Goal: Task Accomplishment & Management: Complete application form

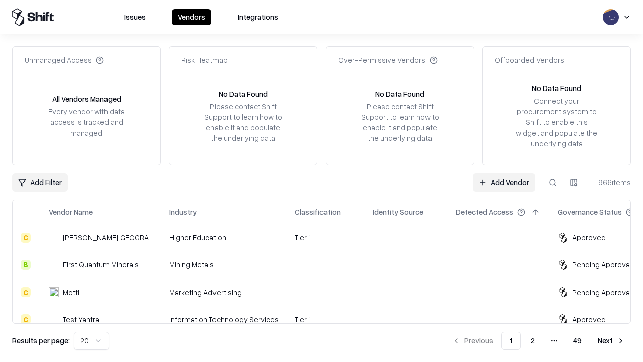
click at [504, 182] on link "Add Vendor" at bounding box center [503, 182] width 63 height 18
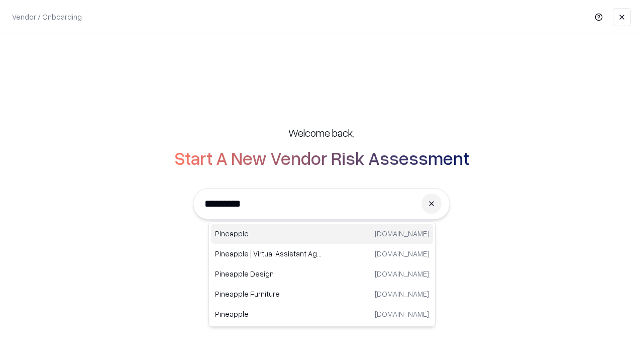
click at [322, 233] on div "Pineapple [DOMAIN_NAME]" at bounding box center [322, 233] width 222 height 20
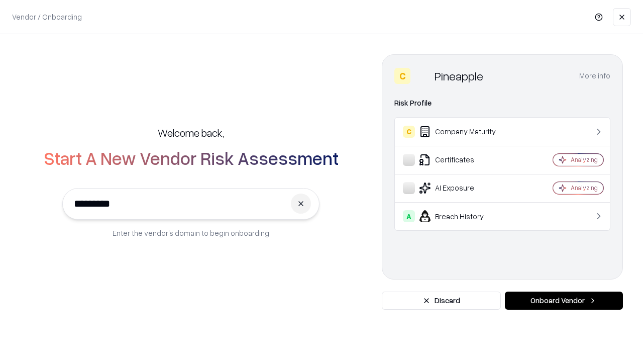
type input "*********"
click at [563, 300] on button "Onboard Vendor" at bounding box center [564, 300] width 118 height 18
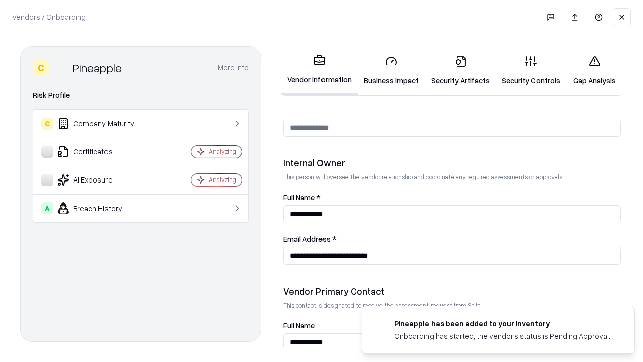
scroll to position [520, 0]
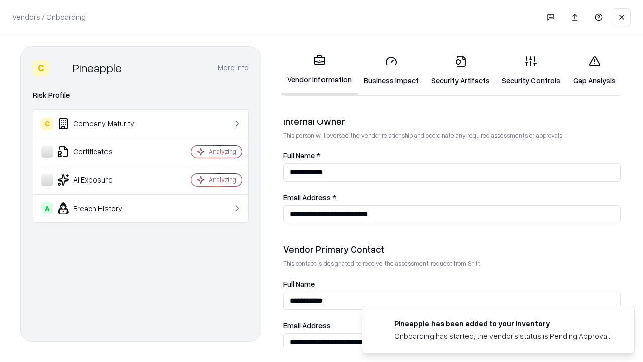
click at [391, 70] on link "Business Impact" at bounding box center [391, 70] width 67 height 47
click at [460, 70] on link "Security Artifacts" at bounding box center [460, 70] width 71 height 47
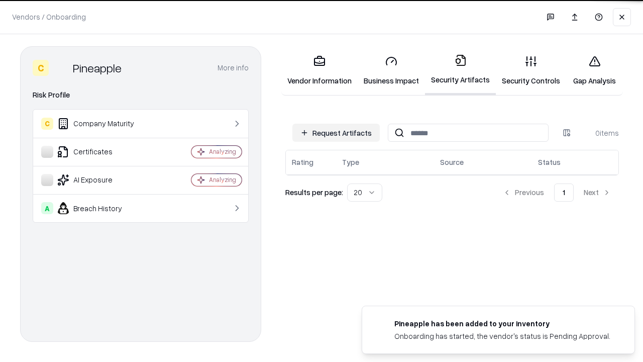
click at [336, 133] on button "Request Artifacts" at bounding box center [335, 133] width 87 height 18
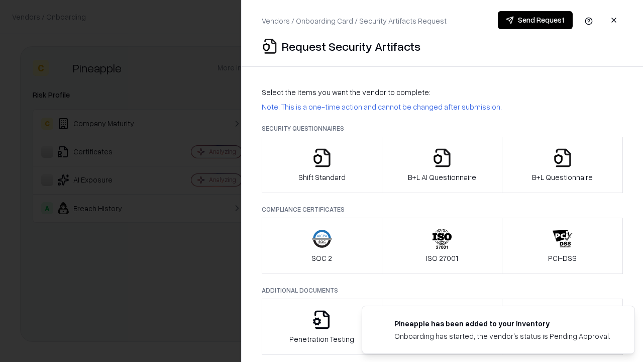
click at [321, 165] on icon "button" at bounding box center [322, 158] width 20 height 20
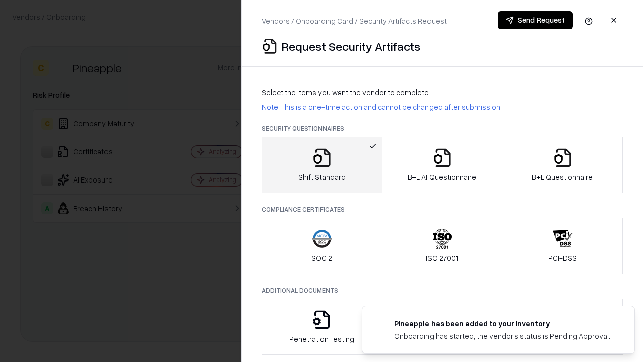
click at [535, 20] on button "Send Request" at bounding box center [535, 20] width 75 height 18
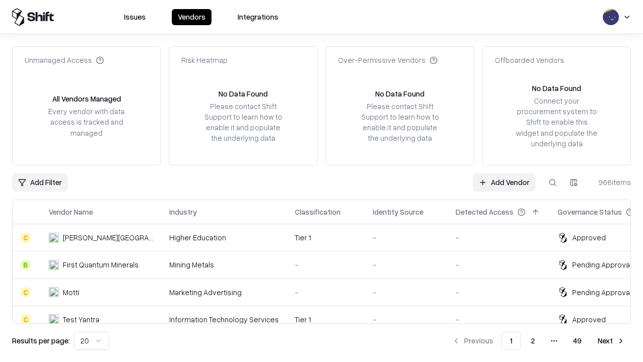
click at [552, 182] on button at bounding box center [552, 182] width 18 height 18
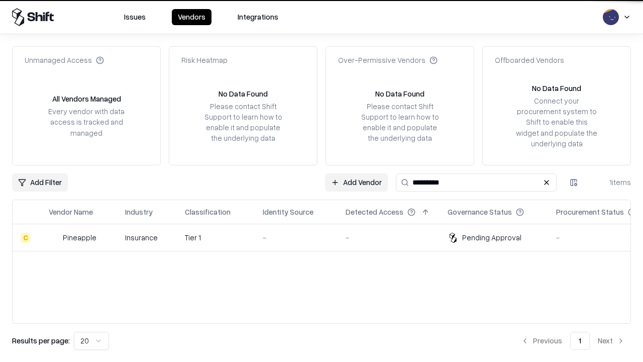
type input "*********"
click at [327, 237] on div "-" at bounding box center [296, 237] width 67 height 11
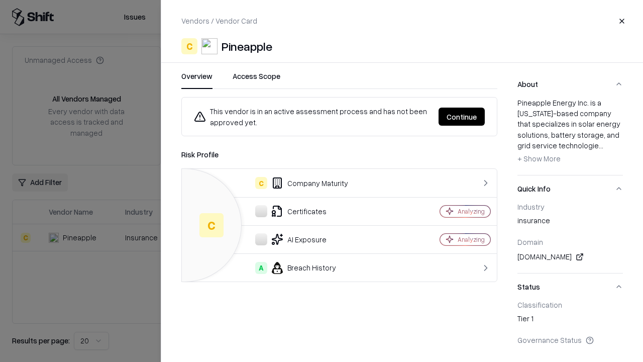
click at [461, 116] on button "Continue" at bounding box center [461, 116] width 46 height 18
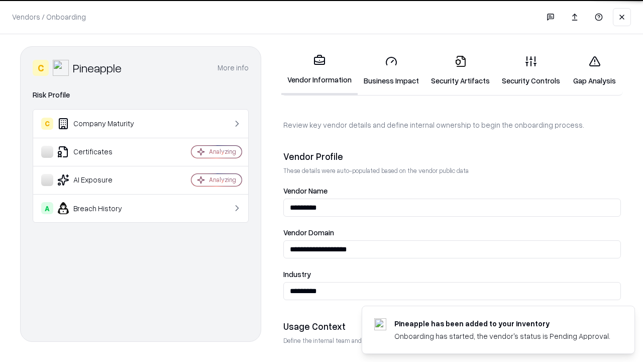
click at [460, 70] on link "Security Artifacts" at bounding box center [460, 70] width 71 height 47
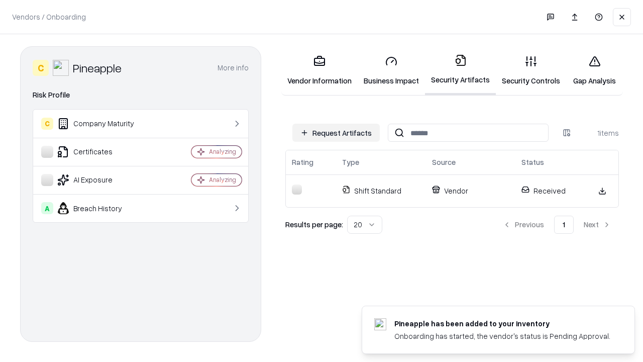
click at [531, 70] on link "Security Controls" at bounding box center [531, 70] width 70 height 47
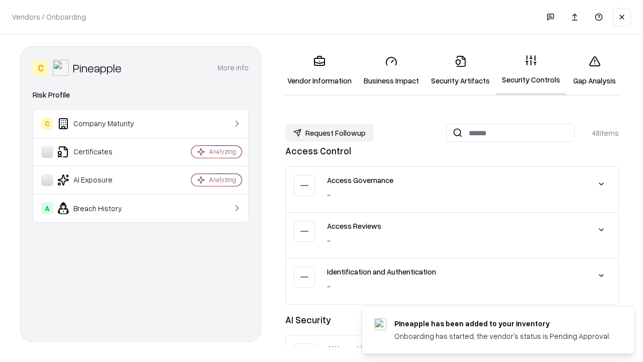
click at [329, 133] on button "Request Followup" at bounding box center [329, 133] width 88 height 18
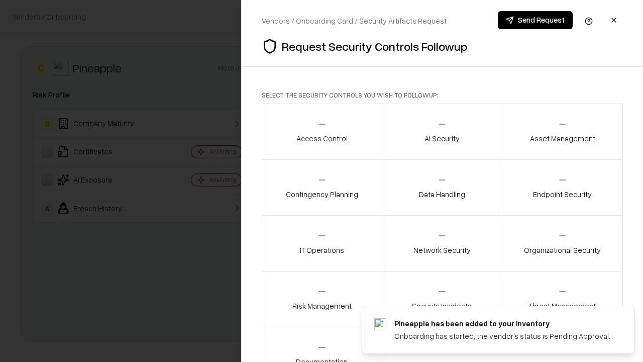
click at [321, 132] on div "Access Control" at bounding box center [321, 131] width 51 height 25
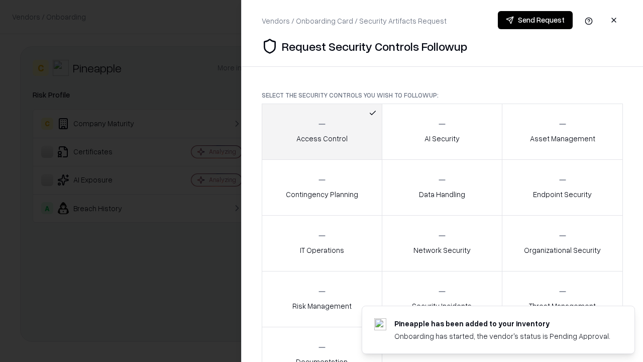
click at [535, 20] on button "Send Request" at bounding box center [535, 20] width 75 height 18
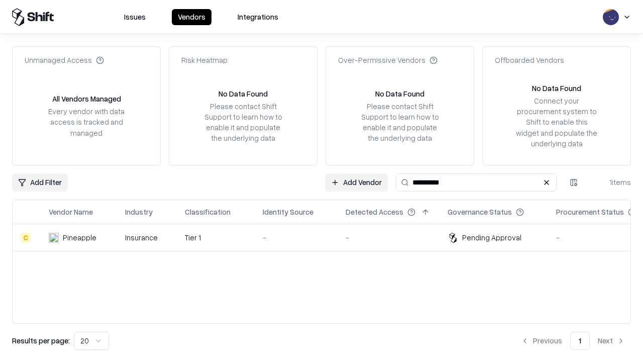
type input "*********"
click at [327, 237] on div "-" at bounding box center [296, 237] width 67 height 11
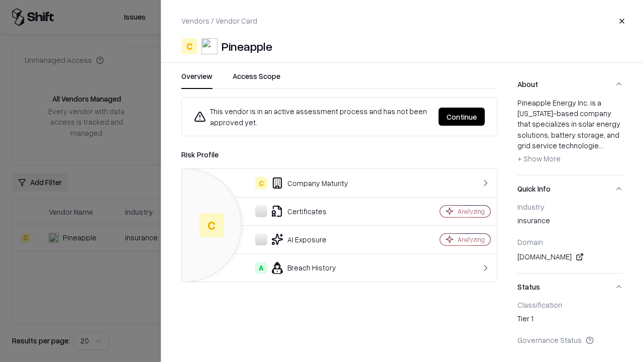
click at [461, 116] on button "Continue" at bounding box center [461, 116] width 46 height 18
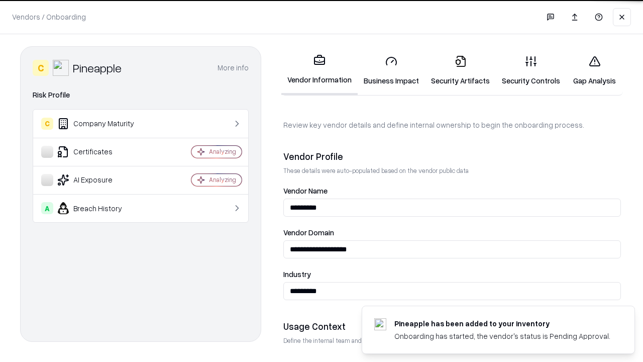
click at [594, 70] on link "Gap Analysis" at bounding box center [594, 70] width 57 height 47
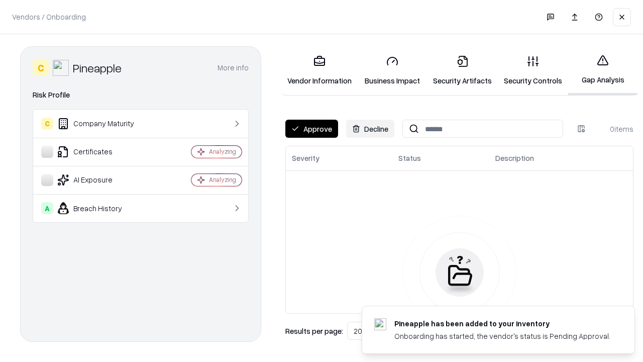
click at [311, 129] on button "Approve" at bounding box center [311, 129] width 53 height 18
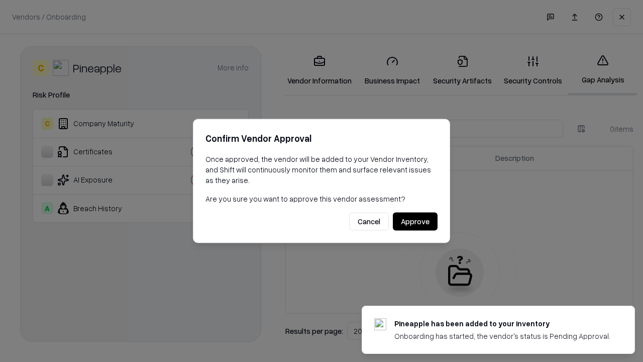
click at [415, 221] on button "Approve" at bounding box center [415, 221] width 45 height 18
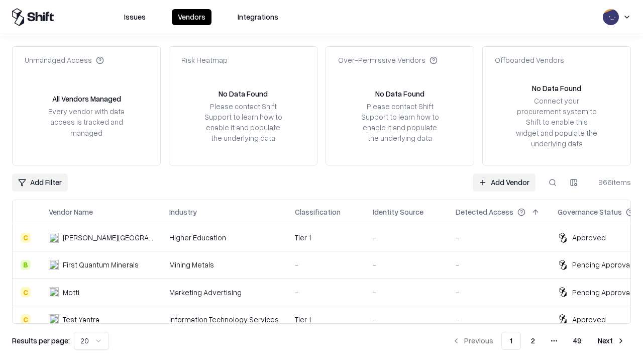
type input "*********"
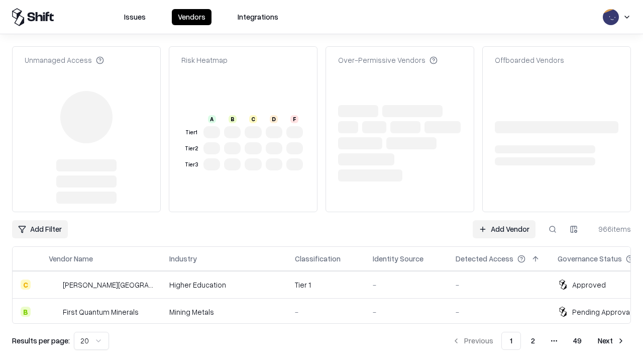
click at [504, 229] on link "Add Vendor" at bounding box center [503, 229] width 63 height 18
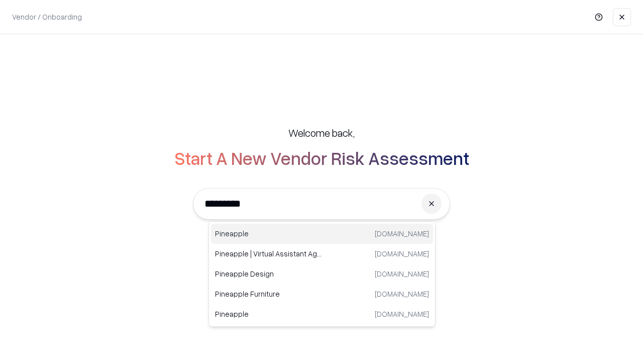
click at [322, 233] on div "Pineapple [DOMAIN_NAME]" at bounding box center [322, 233] width 222 height 20
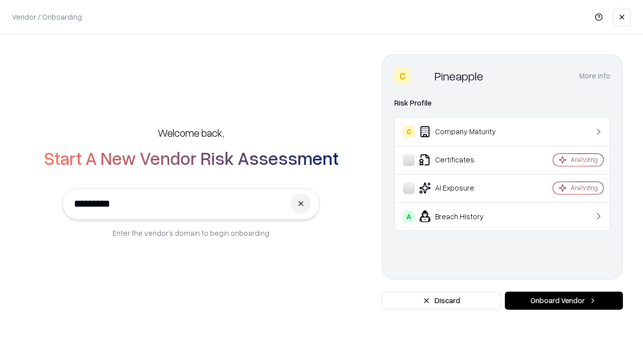
type input "*********"
click at [563, 300] on button "Onboard Vendor" at bounding box center [564, 300] width 118 height 18
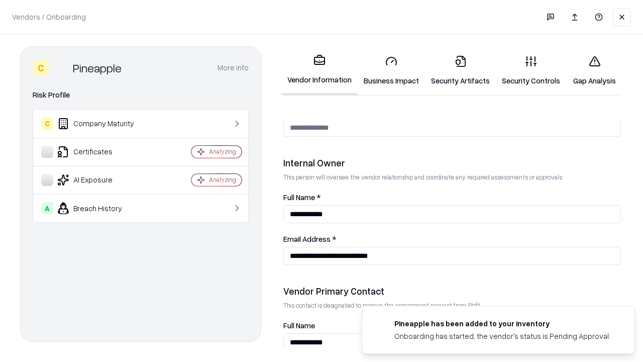
scroll to position [520, 0]
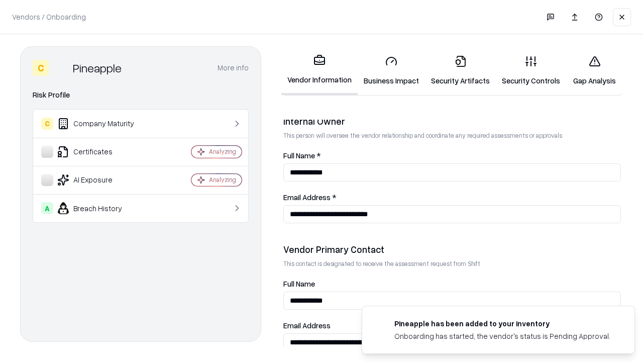
click at [594, 70] on link "Gap Analysis" at bounding box center [594, 70] width 57 height 47
